Goal: Information Seeking & Learning: Learn about a topic

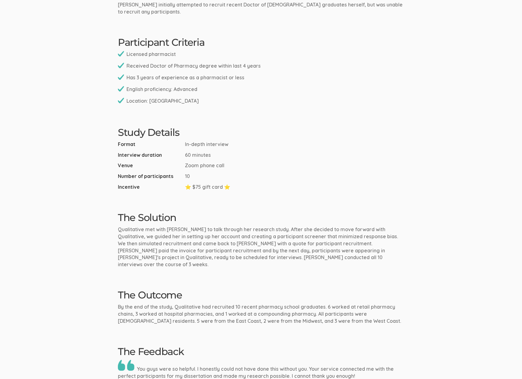
scroll to position [433, 0]
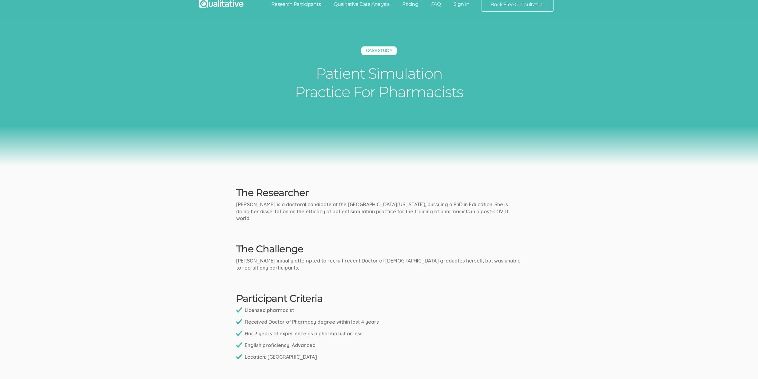
scroll to position [0, 0]
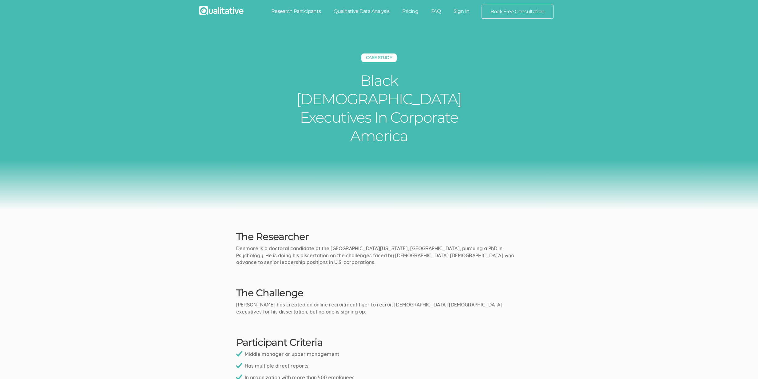
click at [114, 157] on div "Case Study Black Male Executives In Corporate America" at bounding box center [379, 118] width 758 height 184
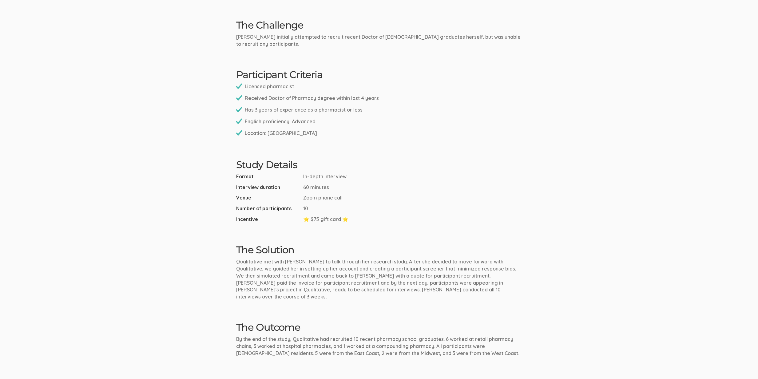
scroll to position [433, 0]
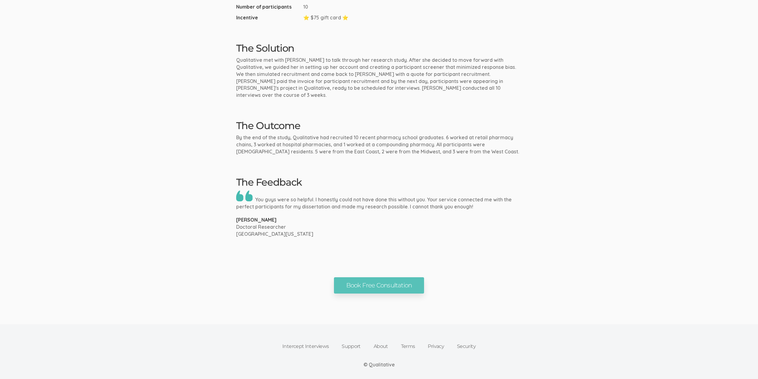
click at [453, 134] on p "By the end of the study, Qualitative had recruited 10 recent pharmacy school gr…" at bounding box center [379, 144] width 286 height 21
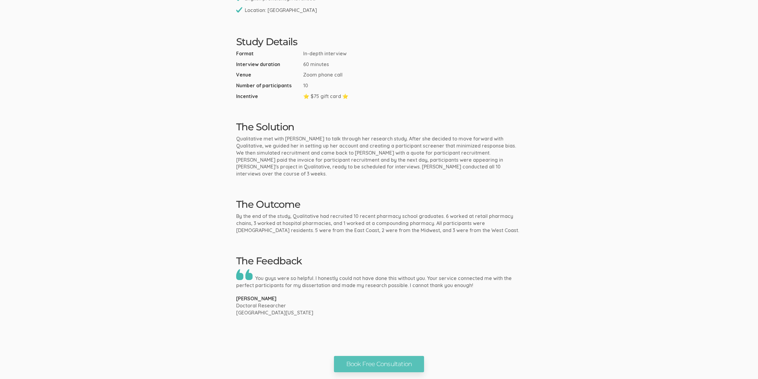
scroll to position [296, 0]
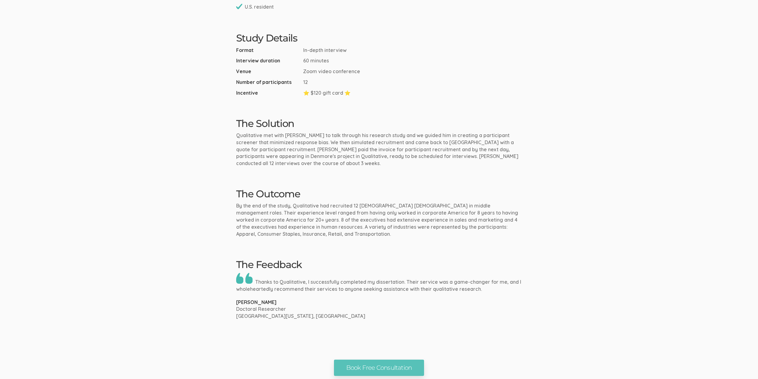
scroll to position [394, 0]
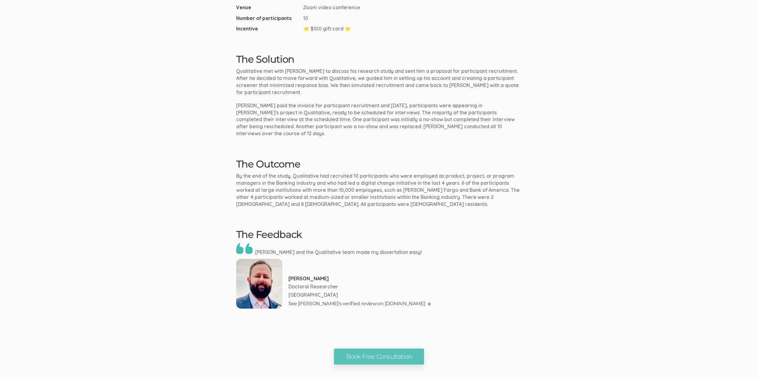
scroll to position [482, 0]
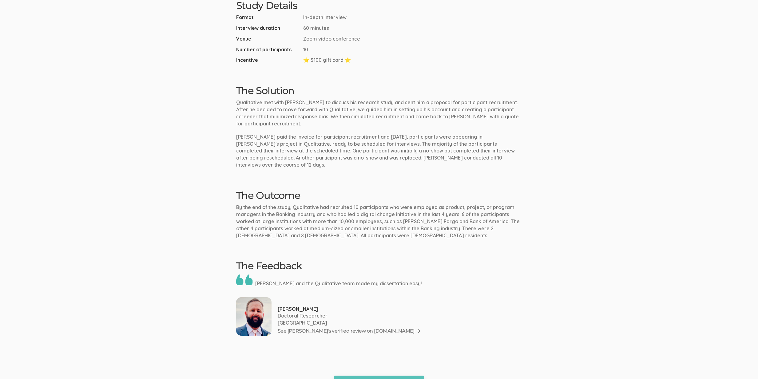
scroll to position [377, 0]
click at [314, 326] on link "See [PERSON_NAME]'s verified review on [DOMAIN_NAME]" at bounding box center [349, 330] width 143 height 9
click at [61, 233] on ui-view "Case Study Project Management In Banking The Researcher [PERSON_NAME] is a doct…" at bounding box center [379, 20] width 758 height 742
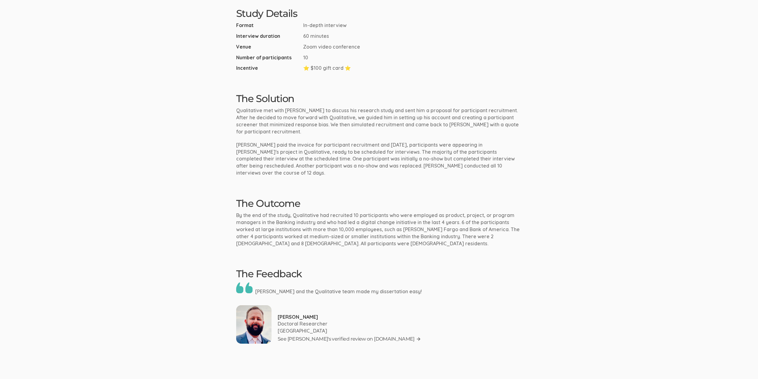
scroll to position [368, 0]
click at [354, 245] on ui-view "Case Study Project Management In Banking The Researcher [PERSON_NAME] is a doct…" at bounding box center [379, 29] width 758 height 742
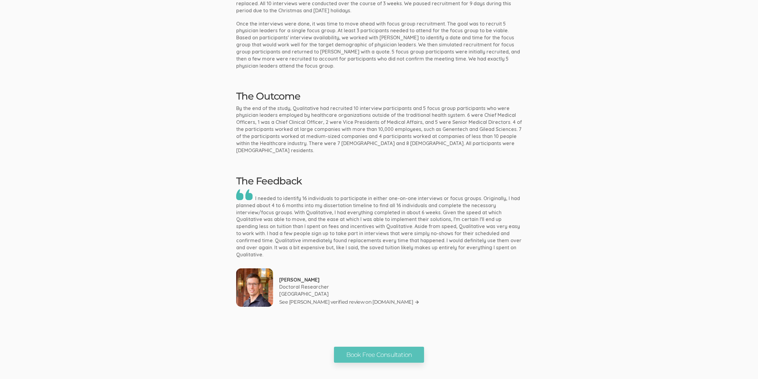
scroll to position [550, 0]
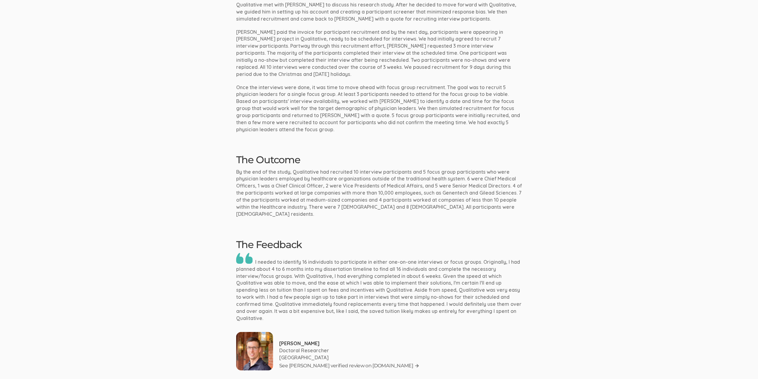
scroll to position [468, 0]
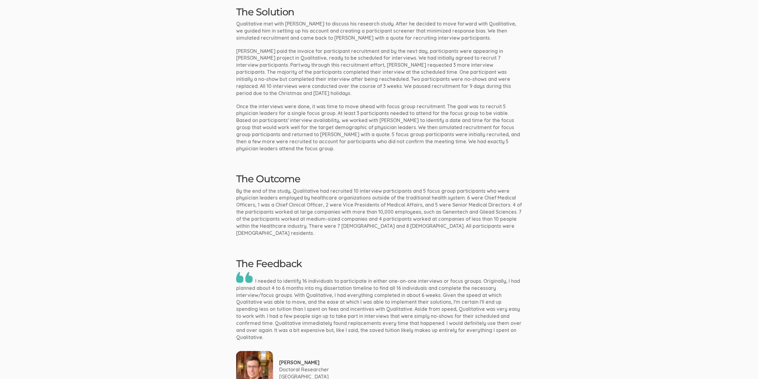
click at [354, 258] on div "The Feedback Tyler Wise Doctoral Researcher Grand Canyon University See Tyler's…" at bounding box center [379, 323] width 295 height 131
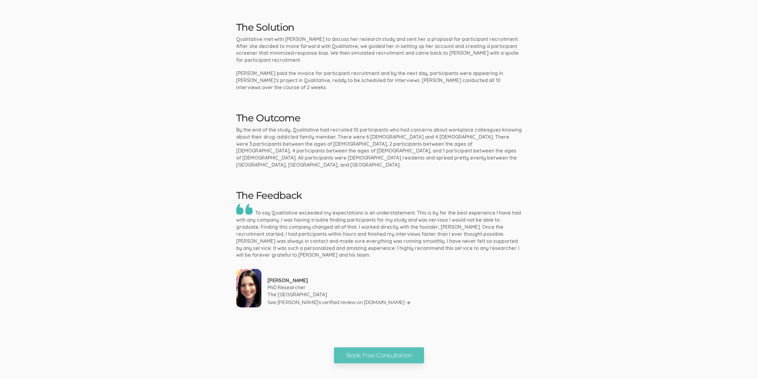
scroll to position [473, 0]
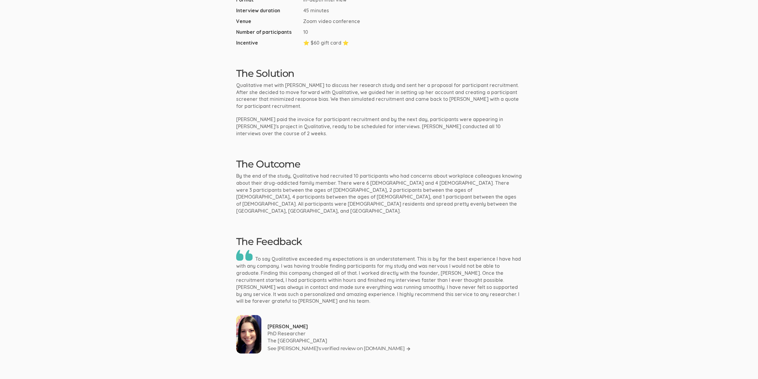
scroll to position [481, 0]
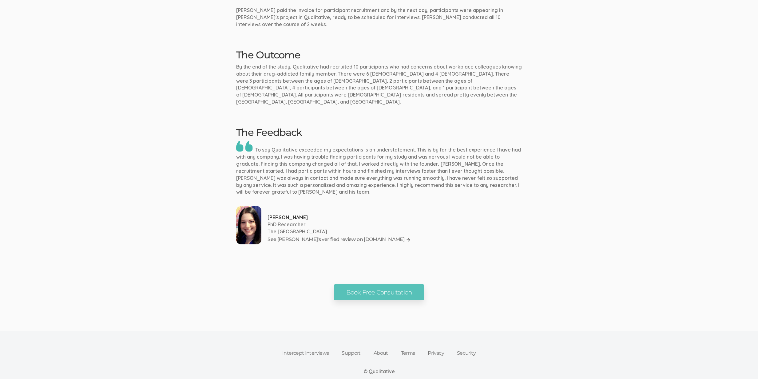
scroll to position [516, 0]
